Goal: Navigation & Orientation: Find specific page/section

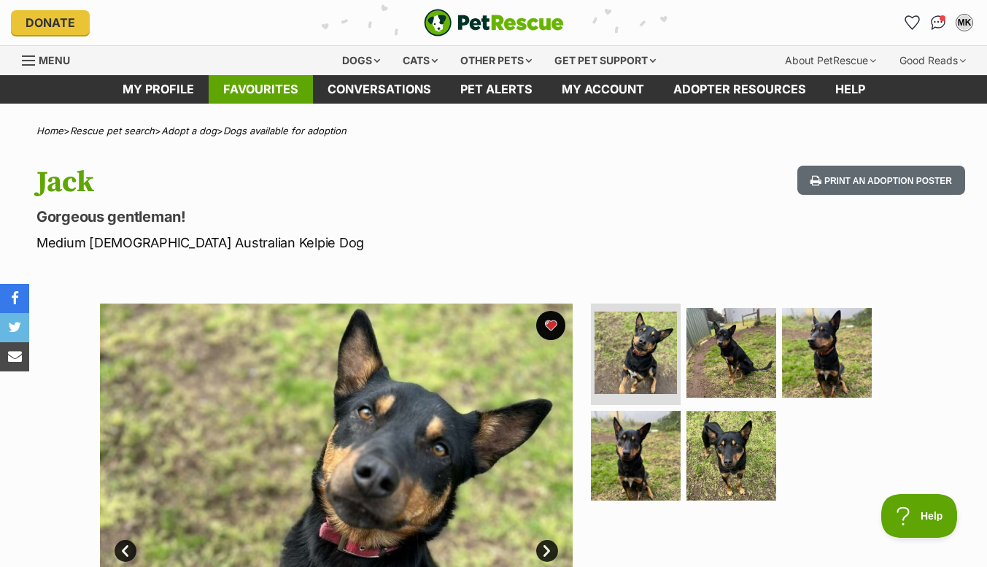
click at [263, 90] on link "Favourites" at bounding box center [261, 89] width 104 height 28
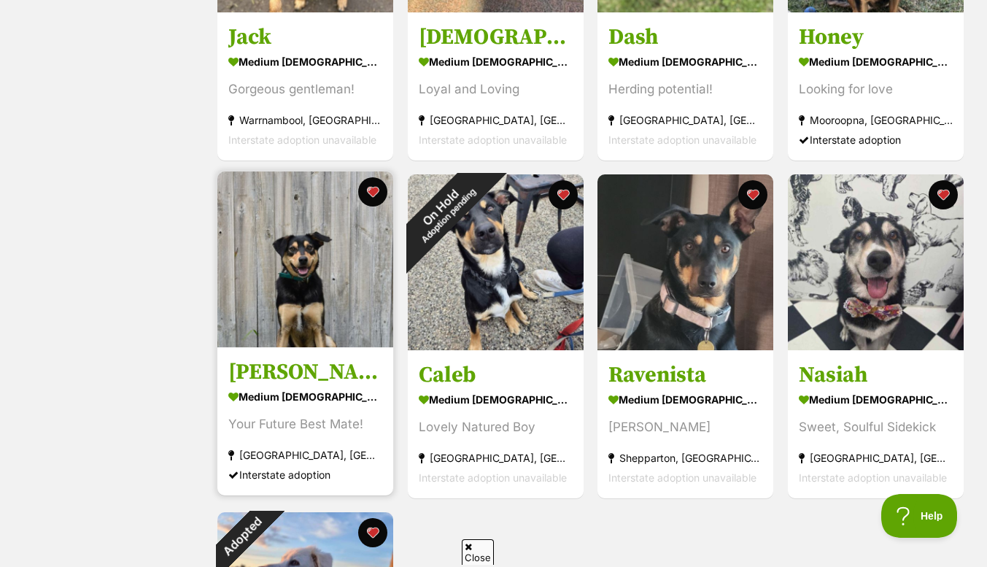
click at [308, 279] on img at bounding box center [305, 259] width 176 height 176
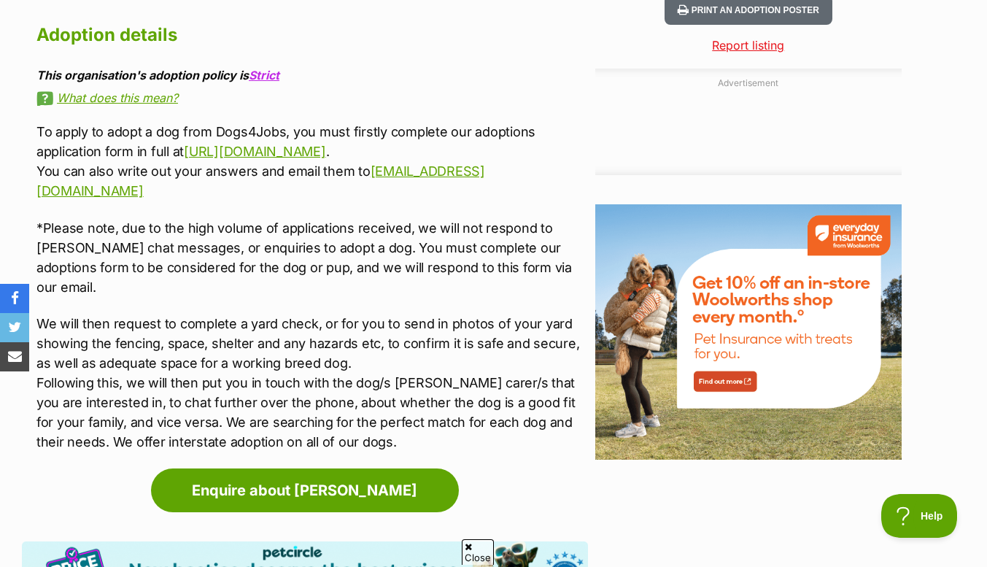
scroll to position [1612, 0]
